Goal: Task Accomplishment & Management: Complete application form

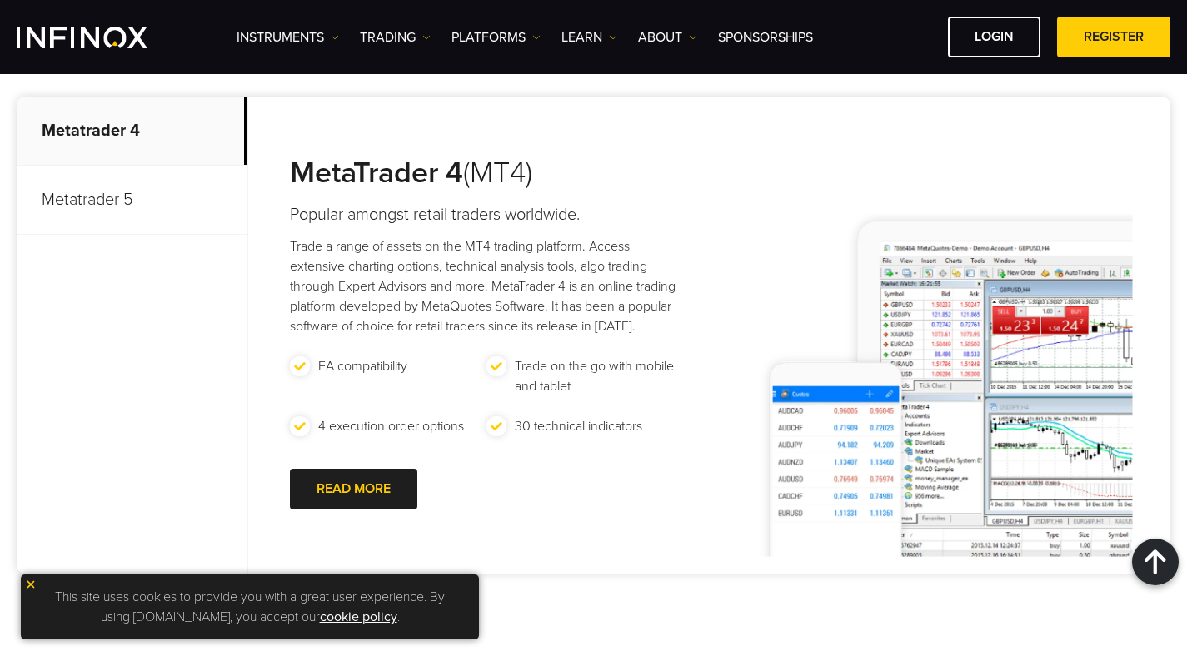
scroll to position [798, 0]
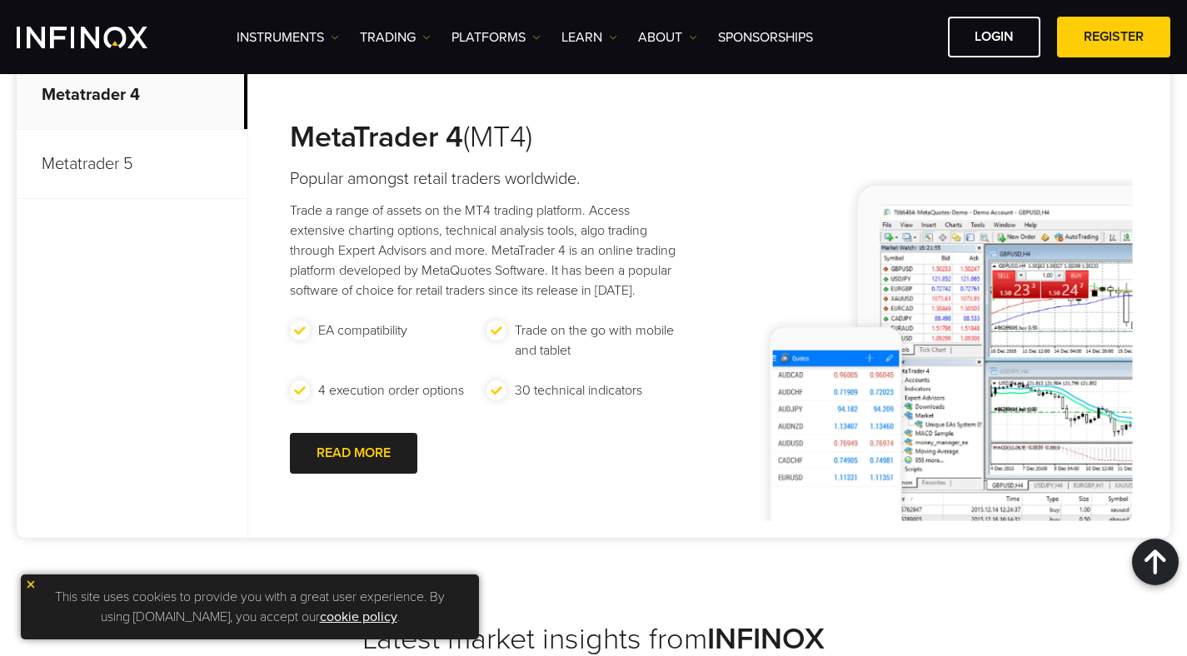
click at [106, 162] on p "Metatrader 5" at bounding box center [132, 164] width 231 height 69
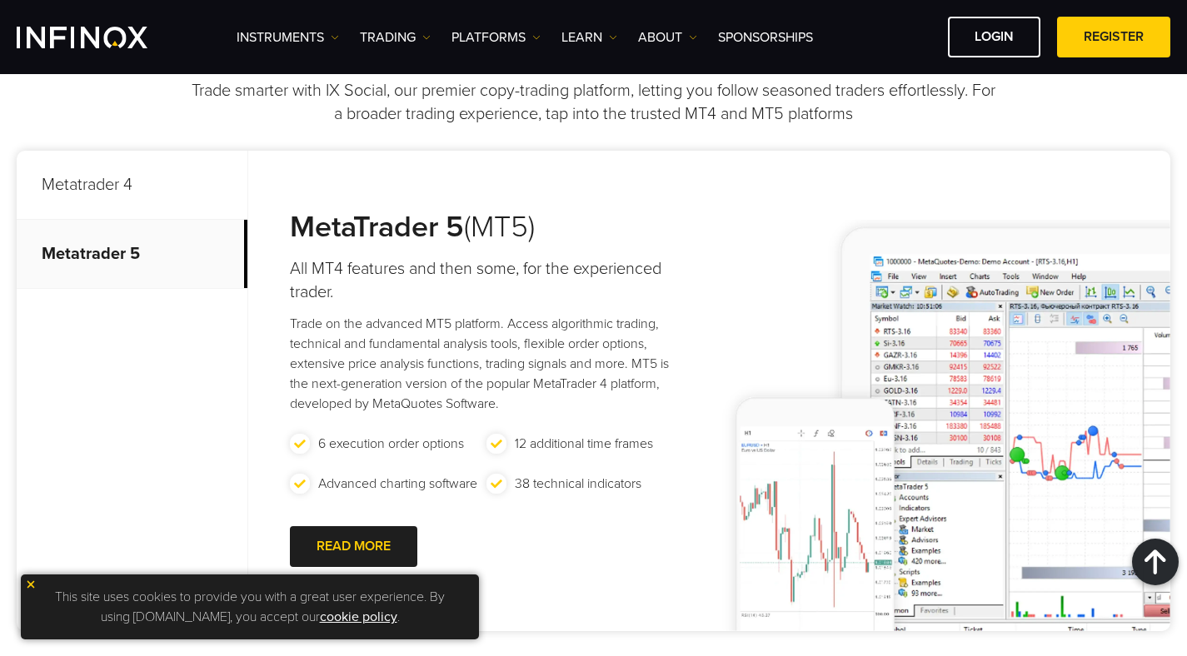
scroll to position [0, 0]
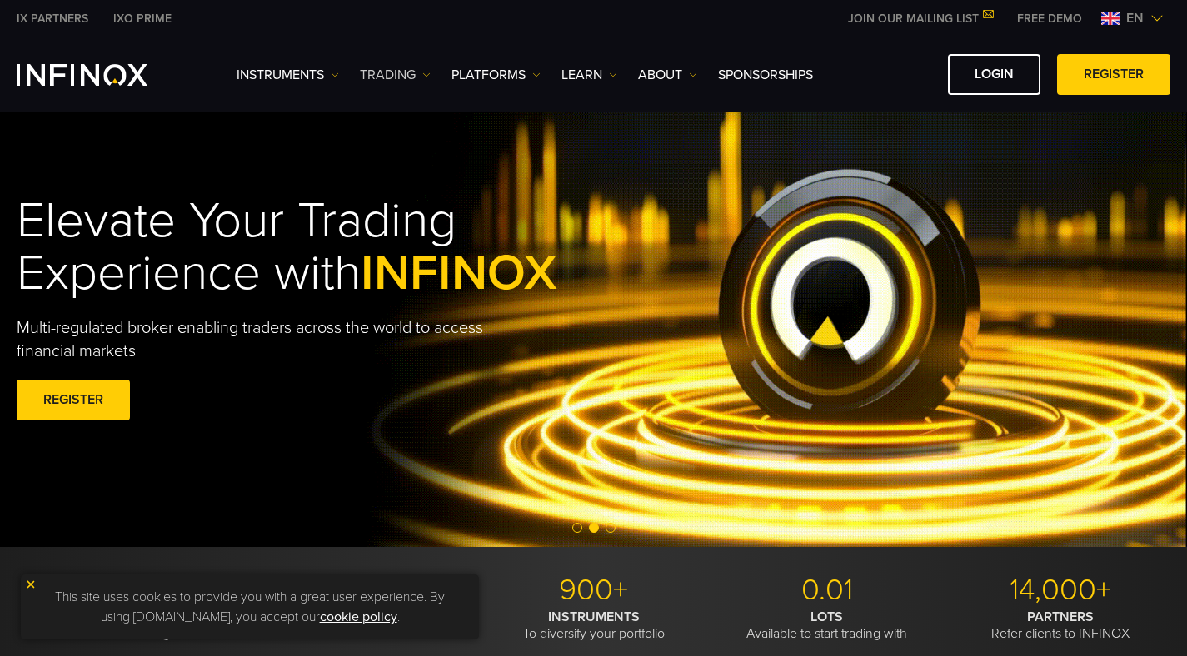
click at [415, 70] on link "TRADING" at bounding box center [395, 75] width 71 height 20
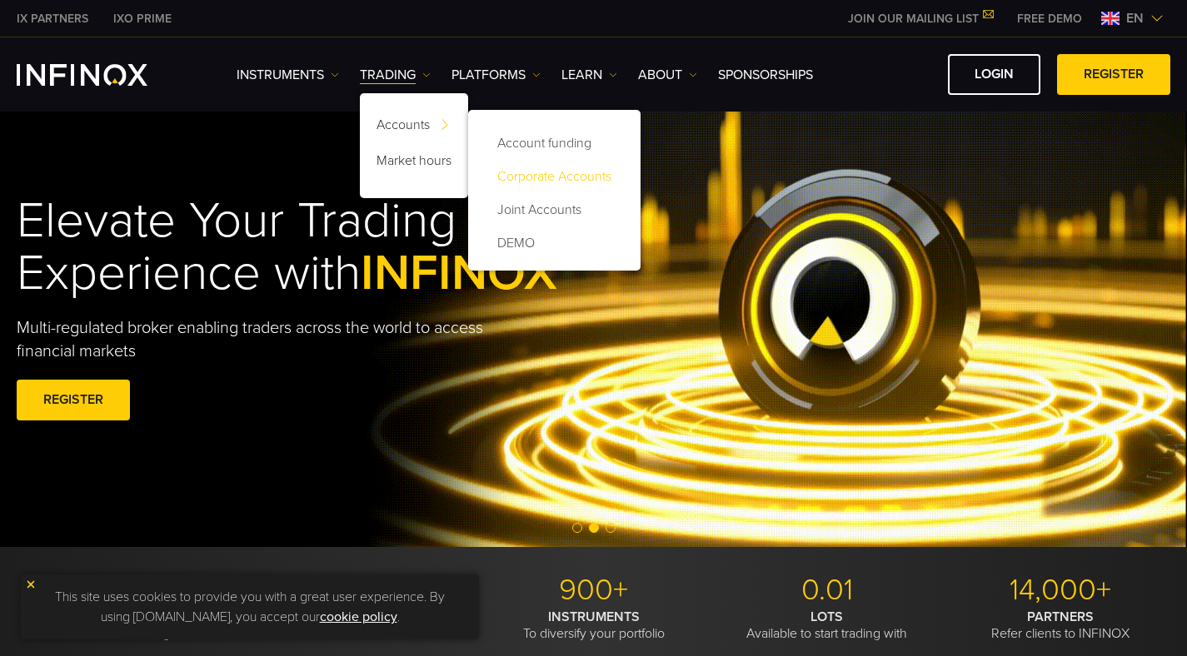
click at [553, 181] on link "Corporate Accounts" at bounding box center [554, 176] width 139 height 33
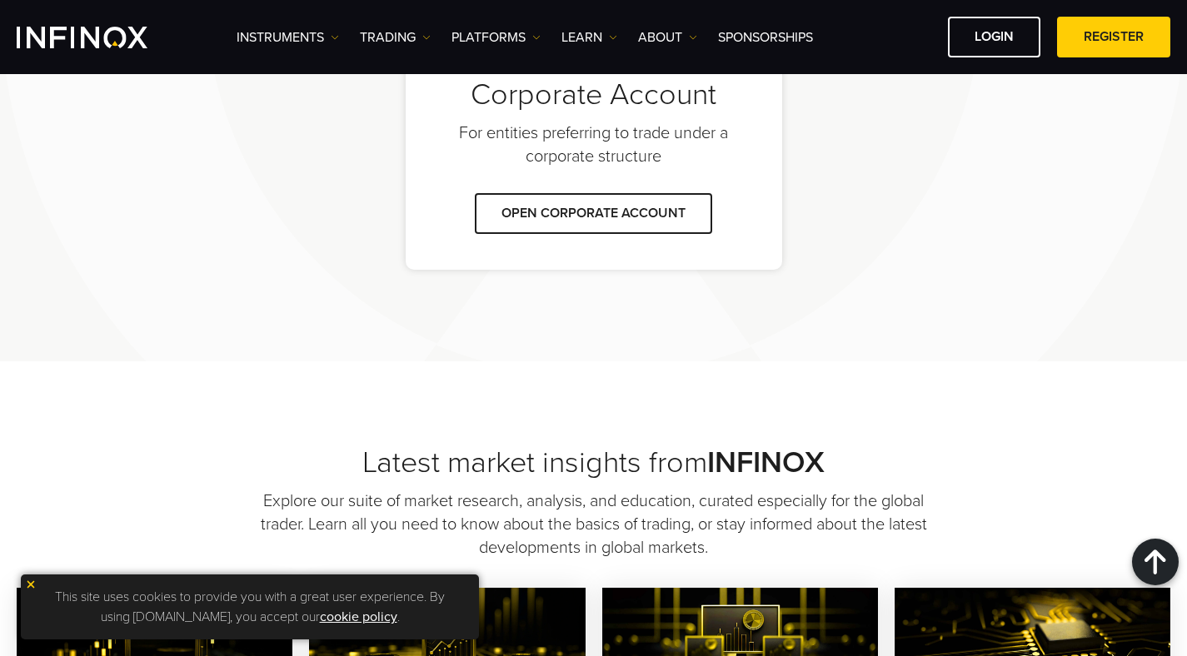
scroll to position [1468, 0]
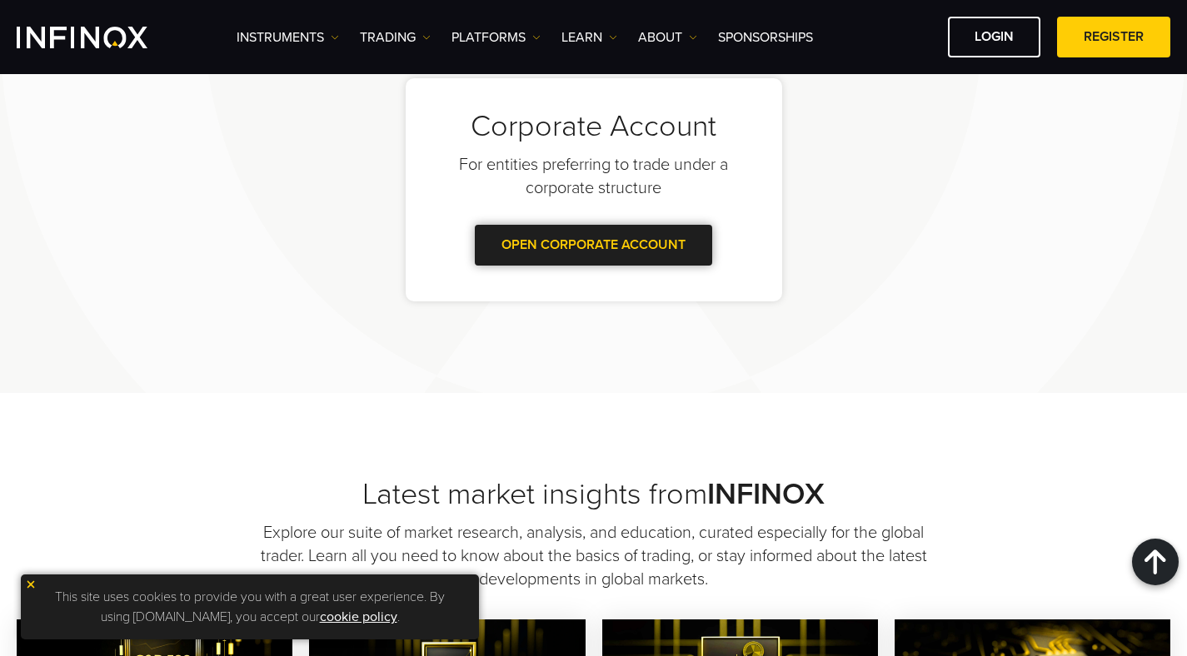
click at [653, 240] on link "OPEN CORPORATE ACCOUNT" at bounding box center [593, 245] width 237 height 41
